Goal: Transaction & Acquisition: Purchase product/service

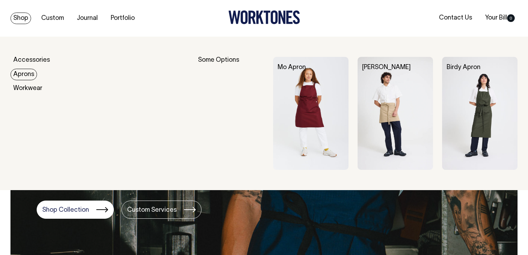
click at [24, 77] on link "Aprons" at bounding box center [23, 75] width 27 height 12
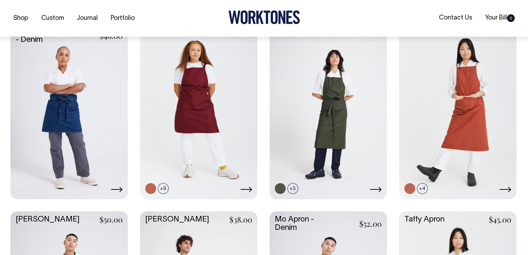
scroll to position [192, 0]
click at [460, 188] on link at bounding box center [460, 188] width 11 height 11
click at [189, 174] on link at bounding box center [188, 176] width 11 height 11
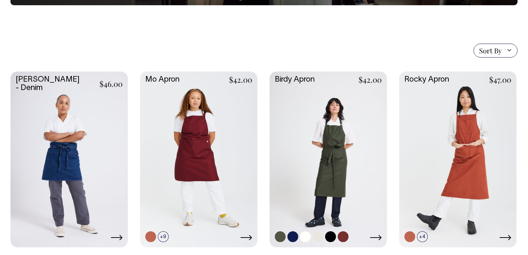
scroll to position [144, 0]
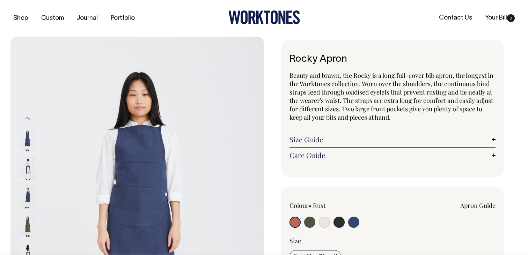
radio input "true"
select select "Indigo"
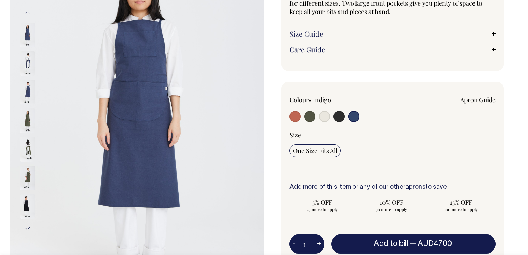
scroll to position [106, 0]
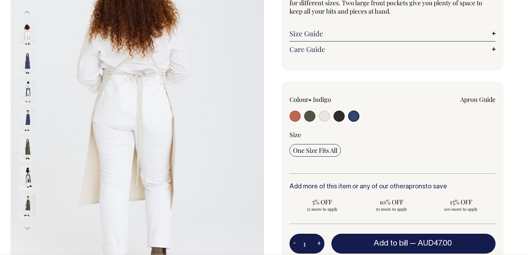
click at [20, 62] on img at bounding box center [28, 63] width 16 height 24
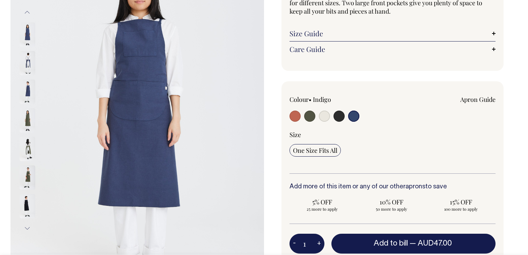
click at [26, 47] on img at bounding box center [28, 34] width 16 height 24
click at [141, 104] on img at bounding box center [137, 120] width 254 height 380
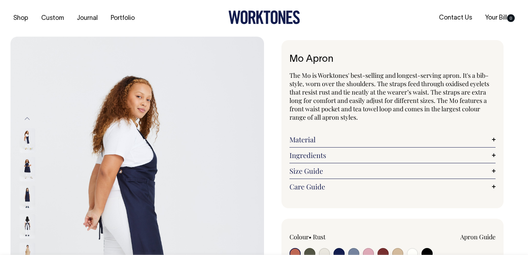
radio input "true"
select select "Dark Navy"
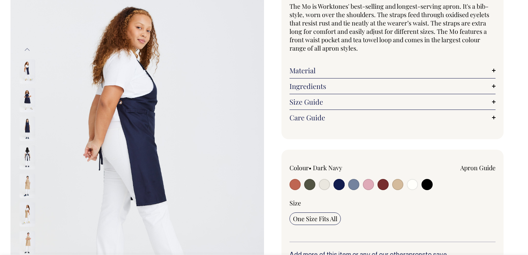
scroll to position [70, 0]
click at [20, 129] on img at bounding box center [28, 128] width 16 height 24
